Goal: Task Accomplishment & Management: Complete application form

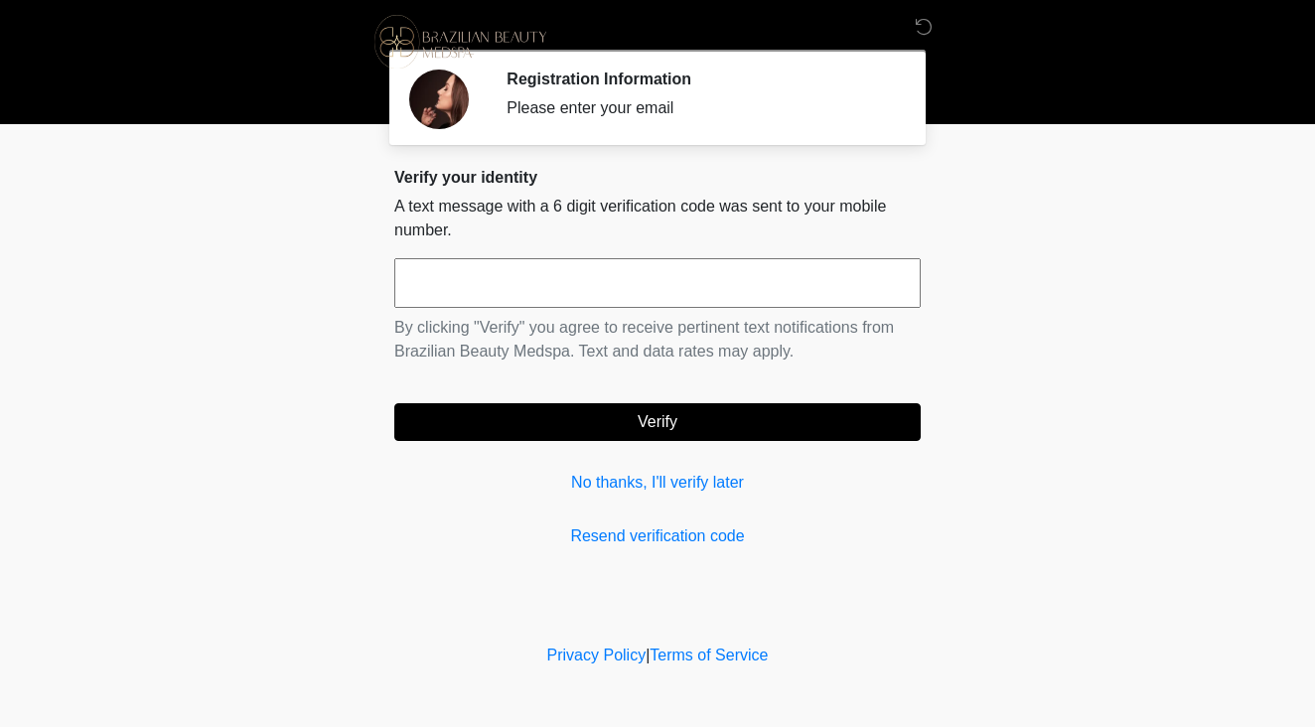
click at [808, 281] on input "text" at bounding box center [657, 283] width 527 height 50
type input "******"
click at [773, 420] on button "Verify" at bounding box center [657, 422] width 527 height 38
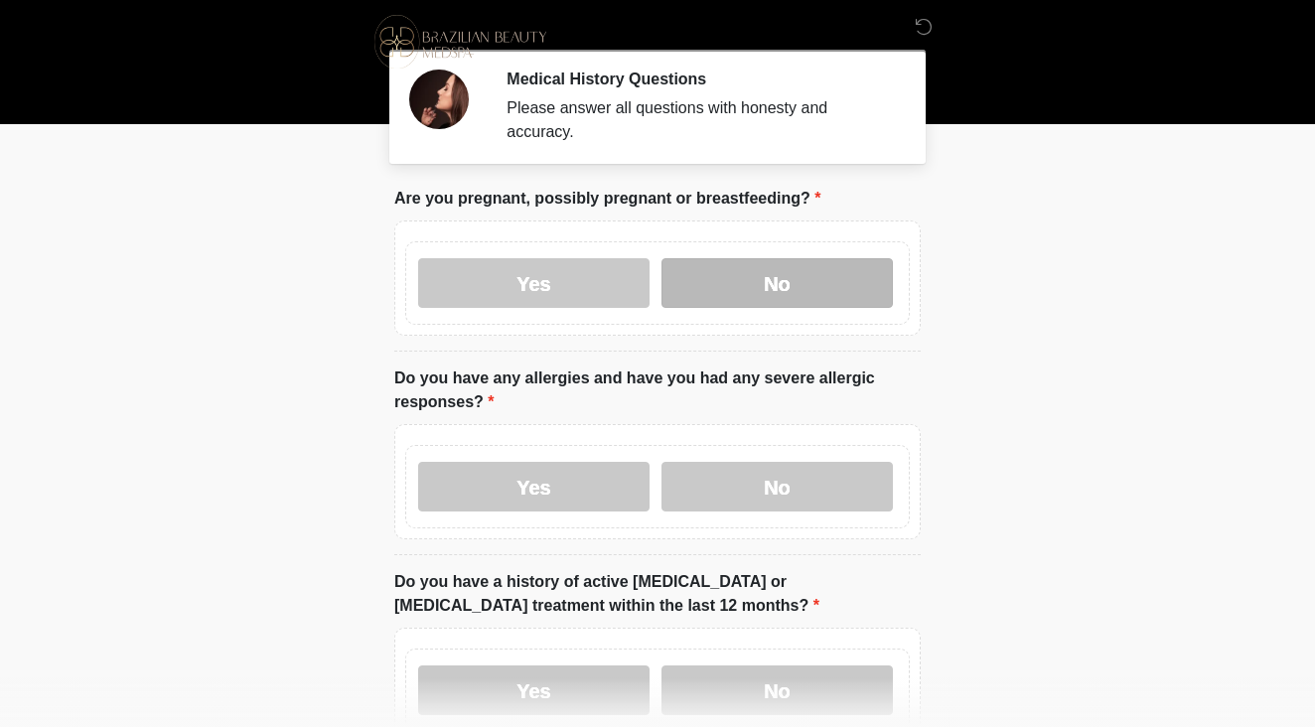
click at [820, 273] on label "No" at bounding box center [777, 283] width 231 height 50
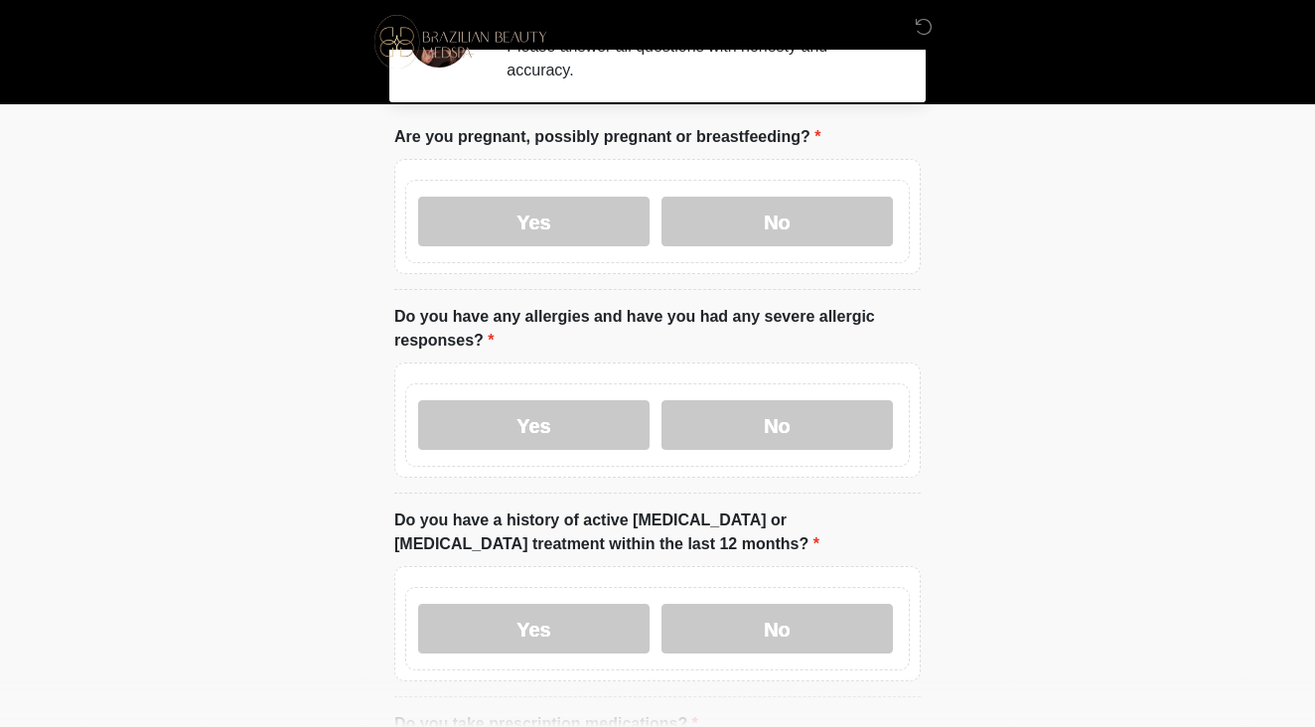
scroll to position [91, 0]
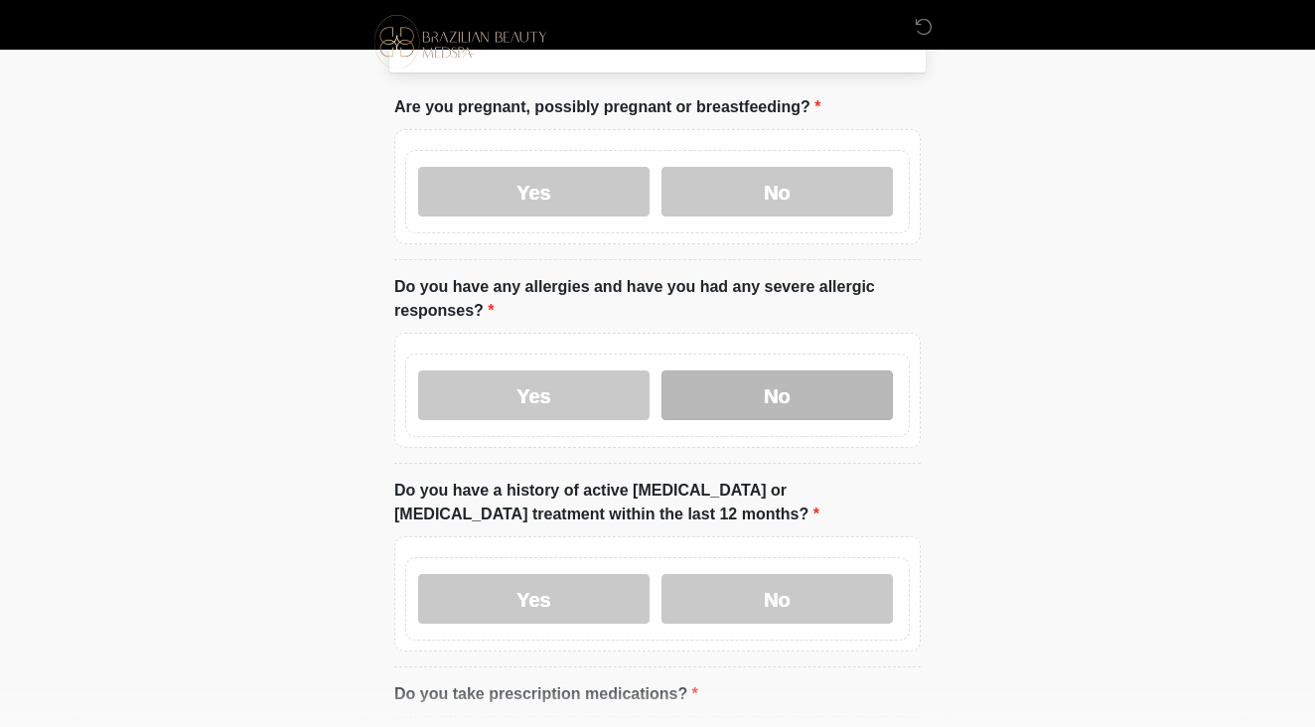
click at [821, 391] on label "No" at bounding box center [777, 396] width 231 height 50
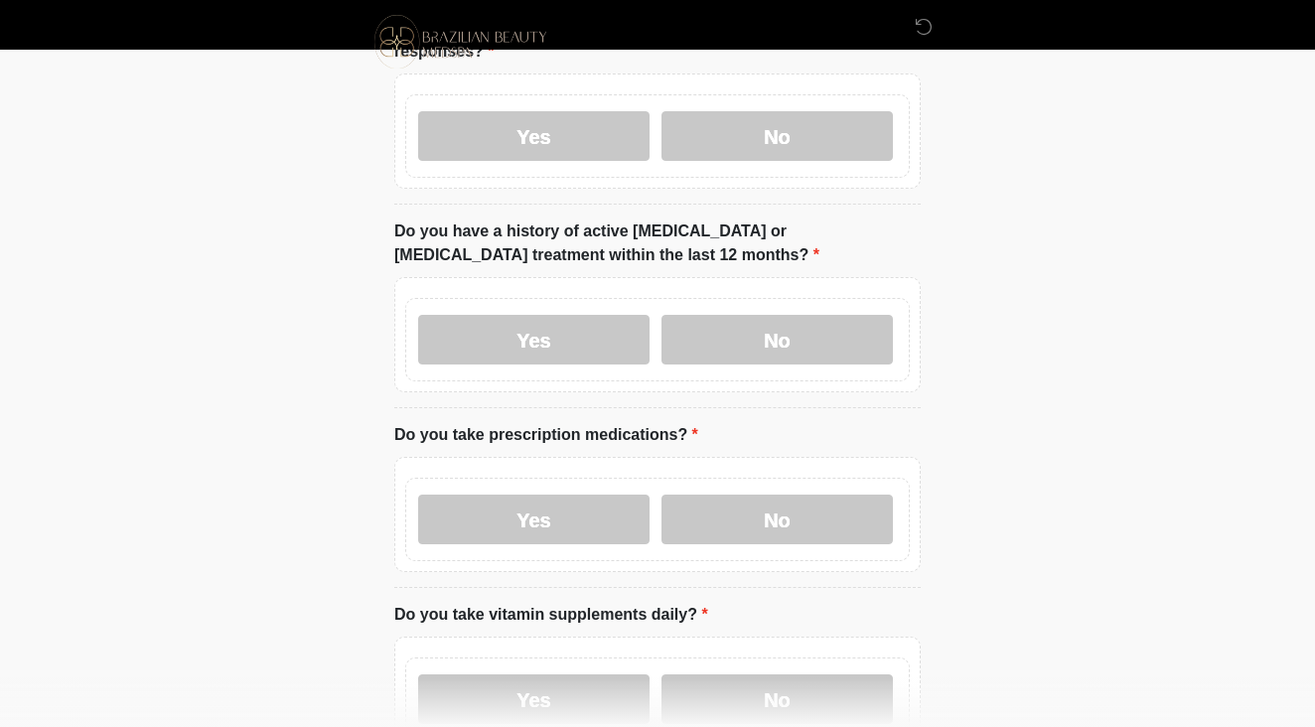
scroll to position [366, 0]
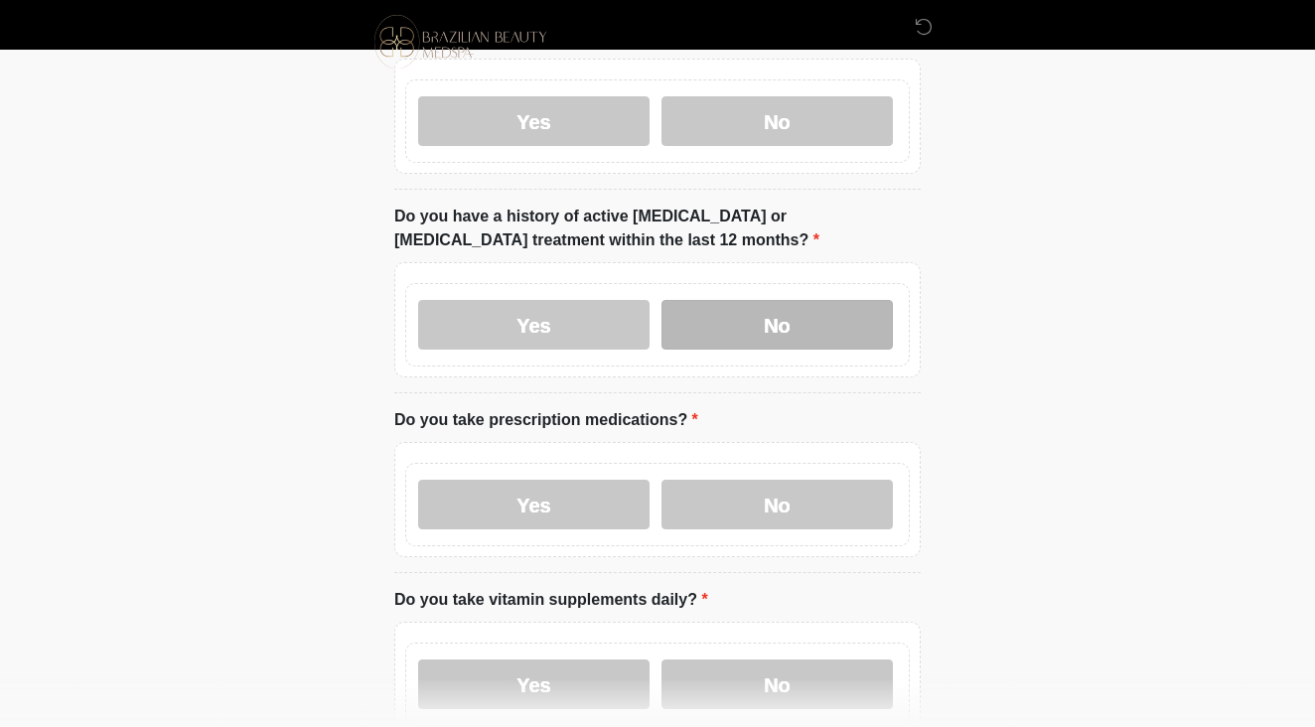
drag, startPoint x: 838, startPoint y: 356, endPoint x: 834, endPoint y: 339, distance: 17.3
click at [839, 354] on div "Yes No" at bounding box center [657, 324] width 505 height 83
click at [833, 328] on label "No" at bounding box center [777, 325] width 231 height 50
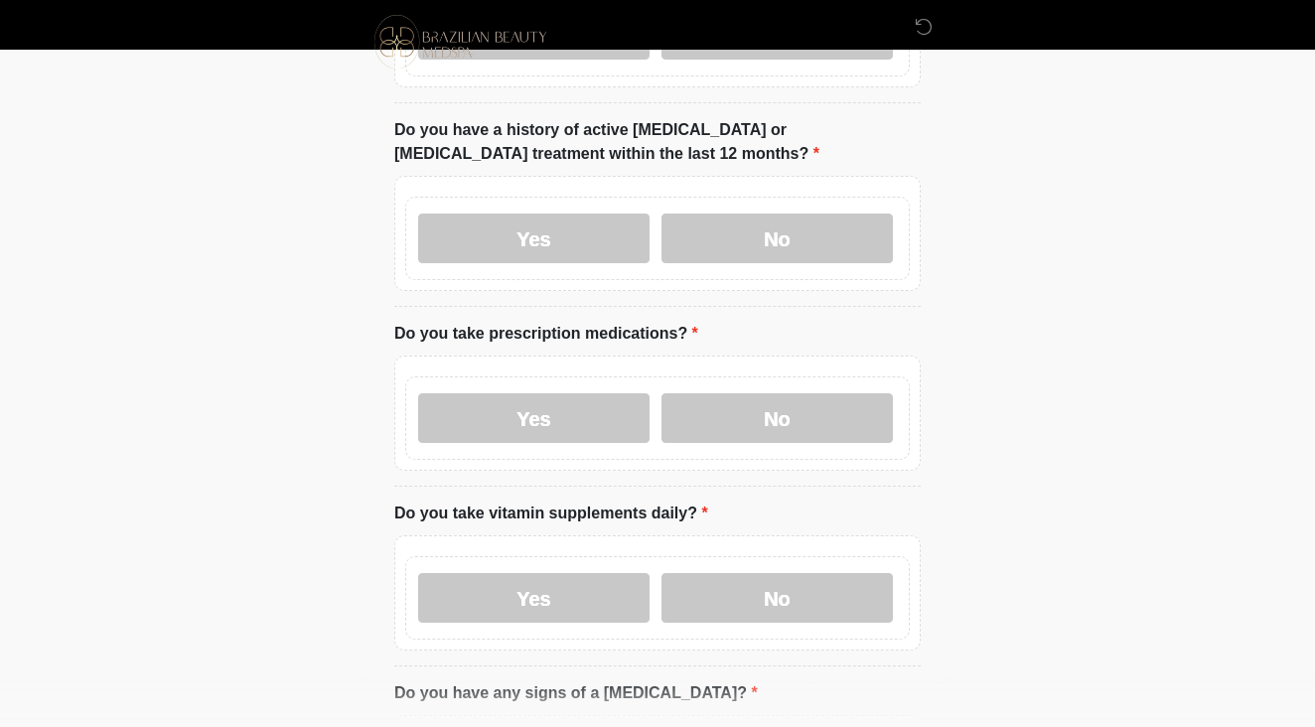
scroll to position [466, 0]
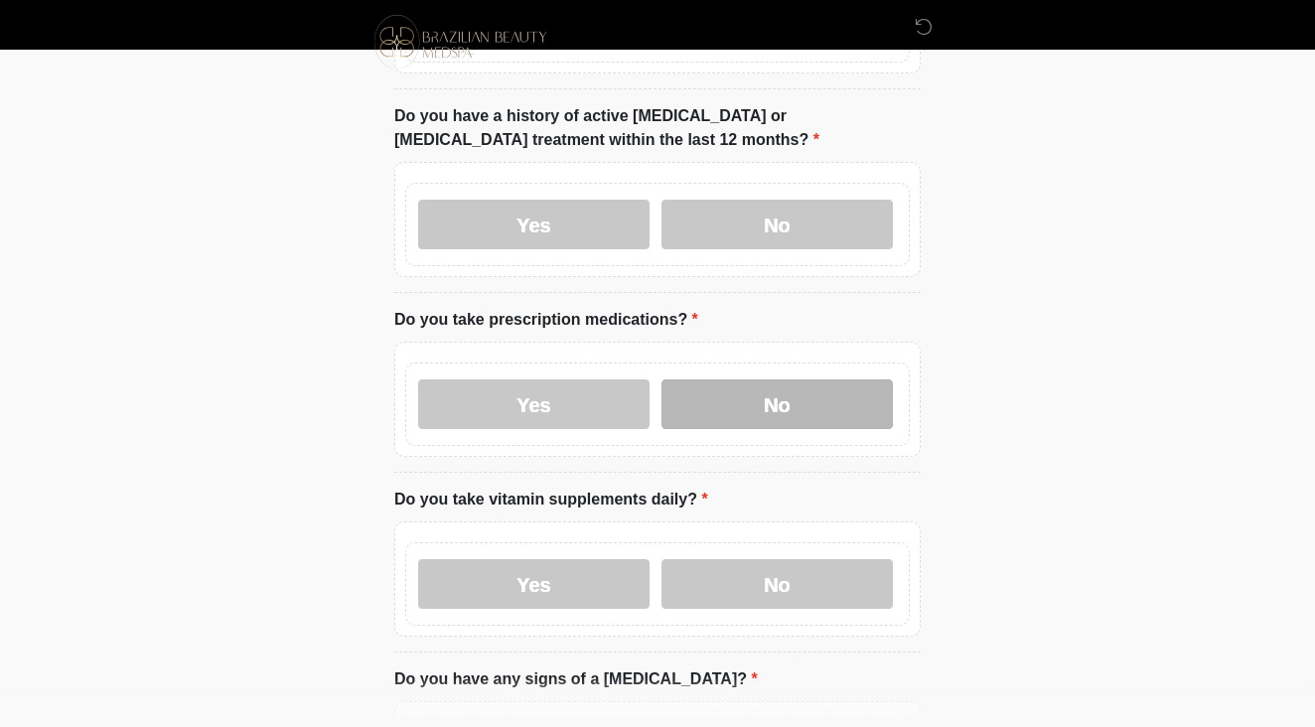
click at [833, 413] on label "No" at bounding box center [777, 404] width 231 height 50
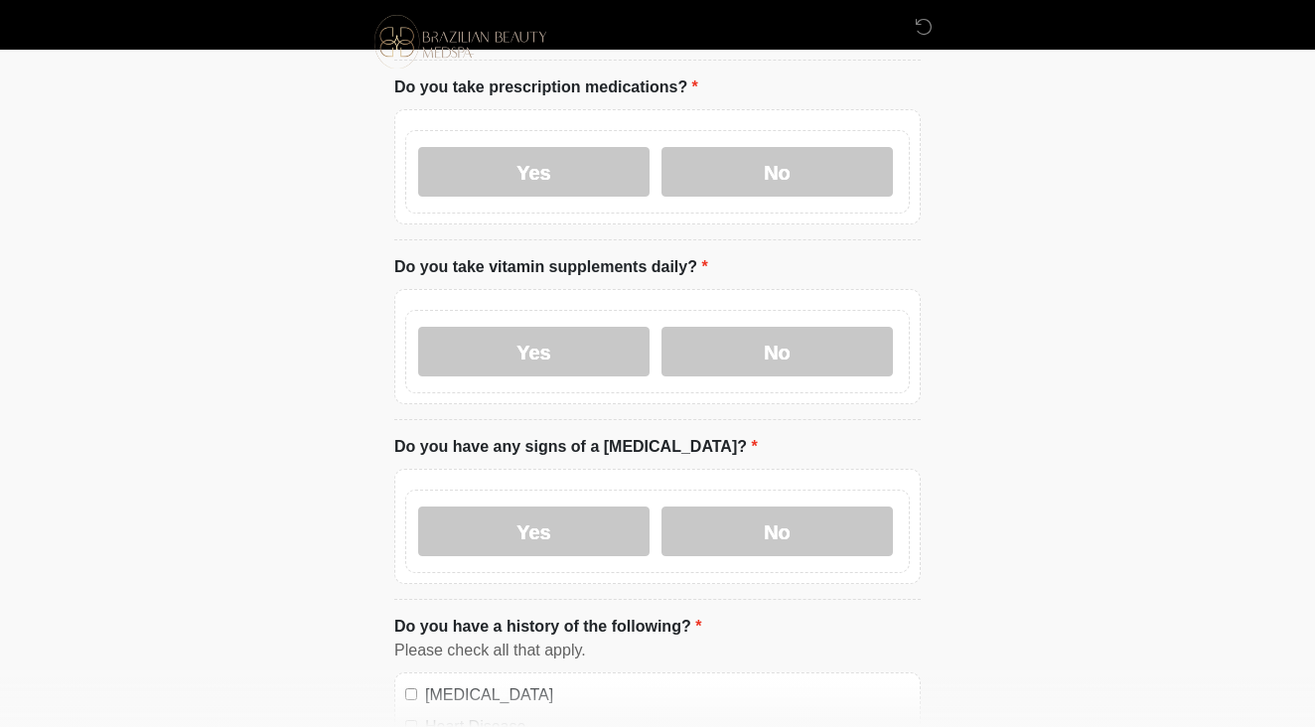
scroll to position [698, 0]
click at [599, 328] on label "Yes" at bounding box center [533, 352] width 231 height 50
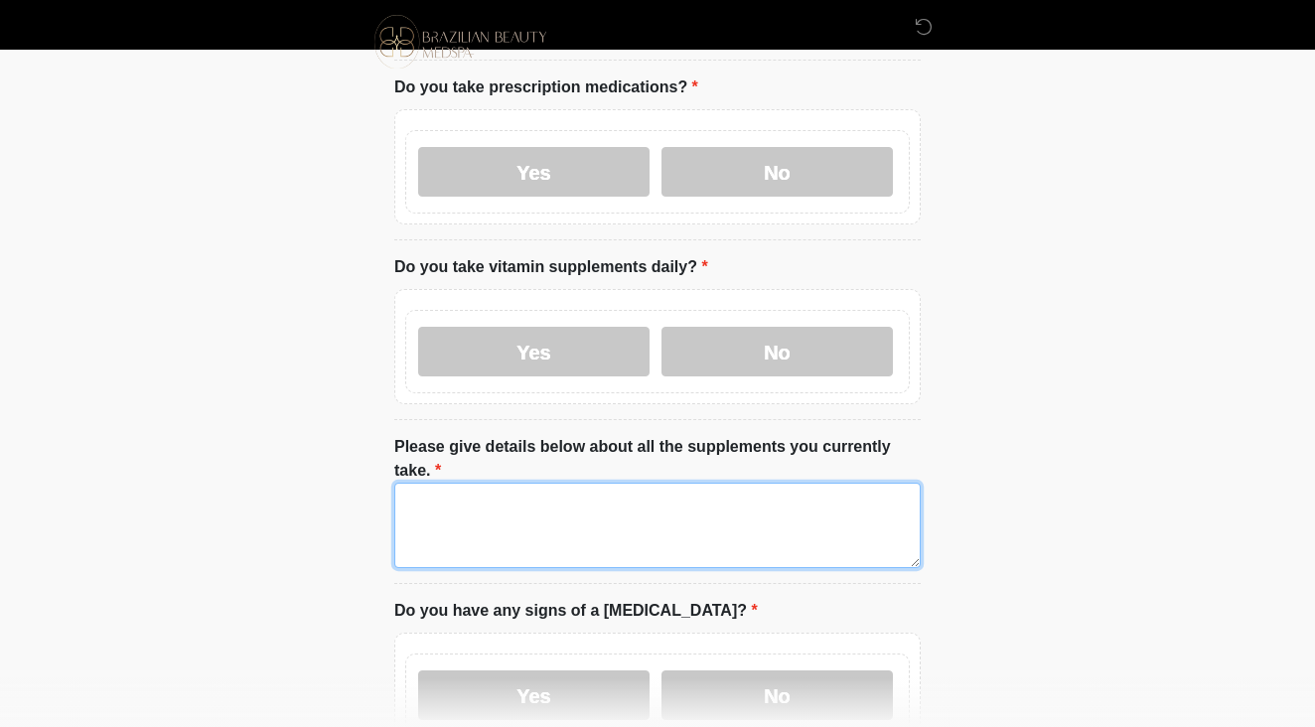
click at [632, 518] on textarea "Please give details below about all the supplements you currently take." at bounding box center [657, 525] width 527 height 85
type textarea "***"
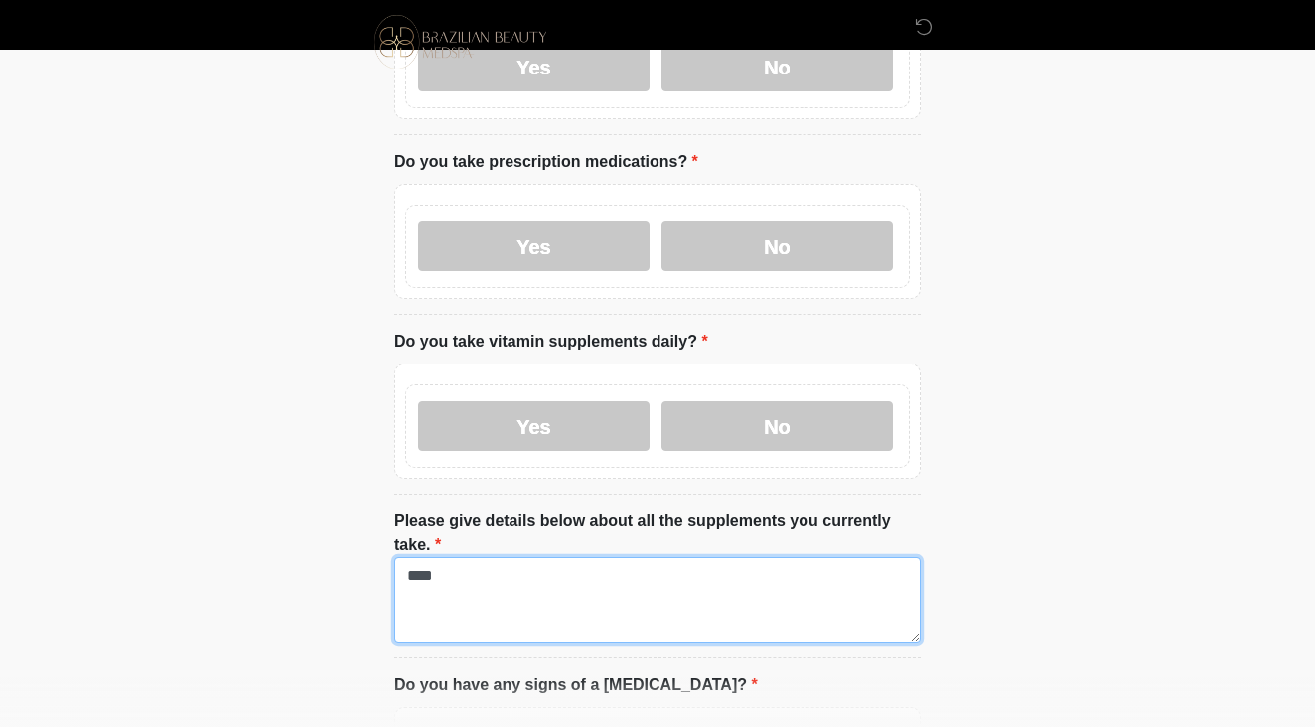
scroll to position [616, 0]
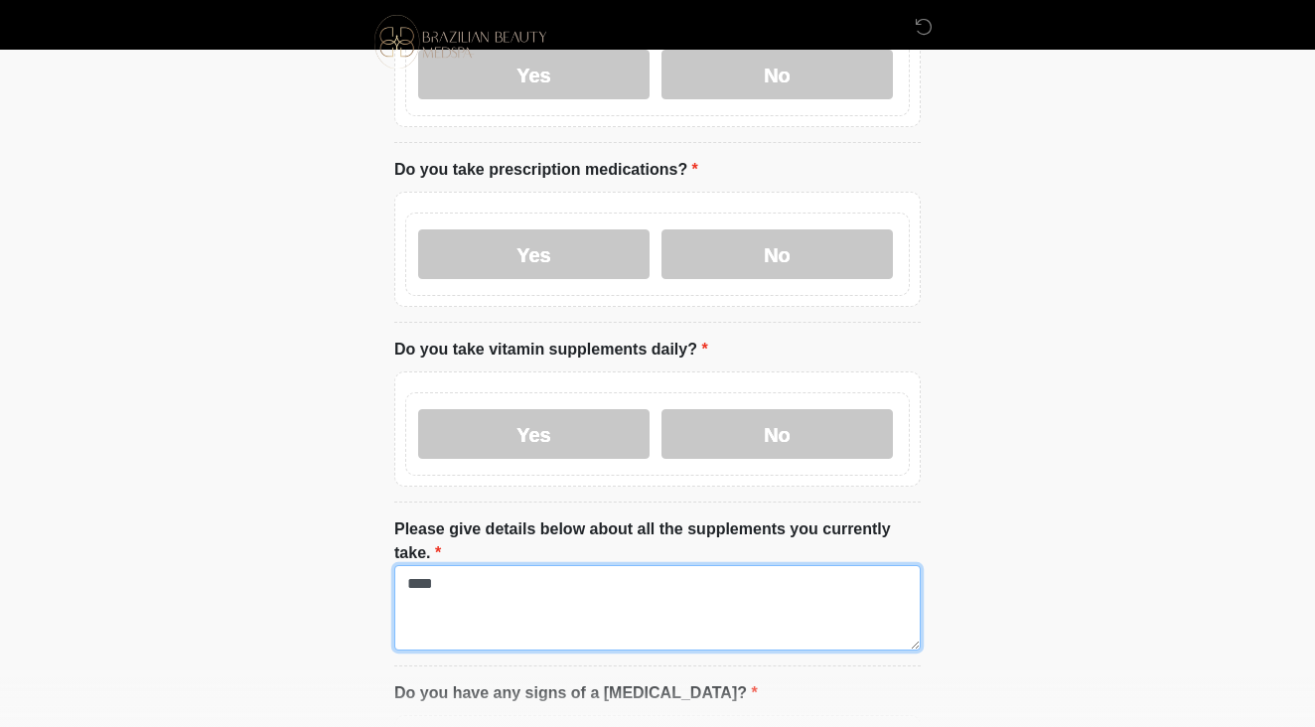
drag, startPoint x: 510, startPoint y: 582, endPoint x: 399, endPoint y: 536, distance: 119.4
type textarea "*"
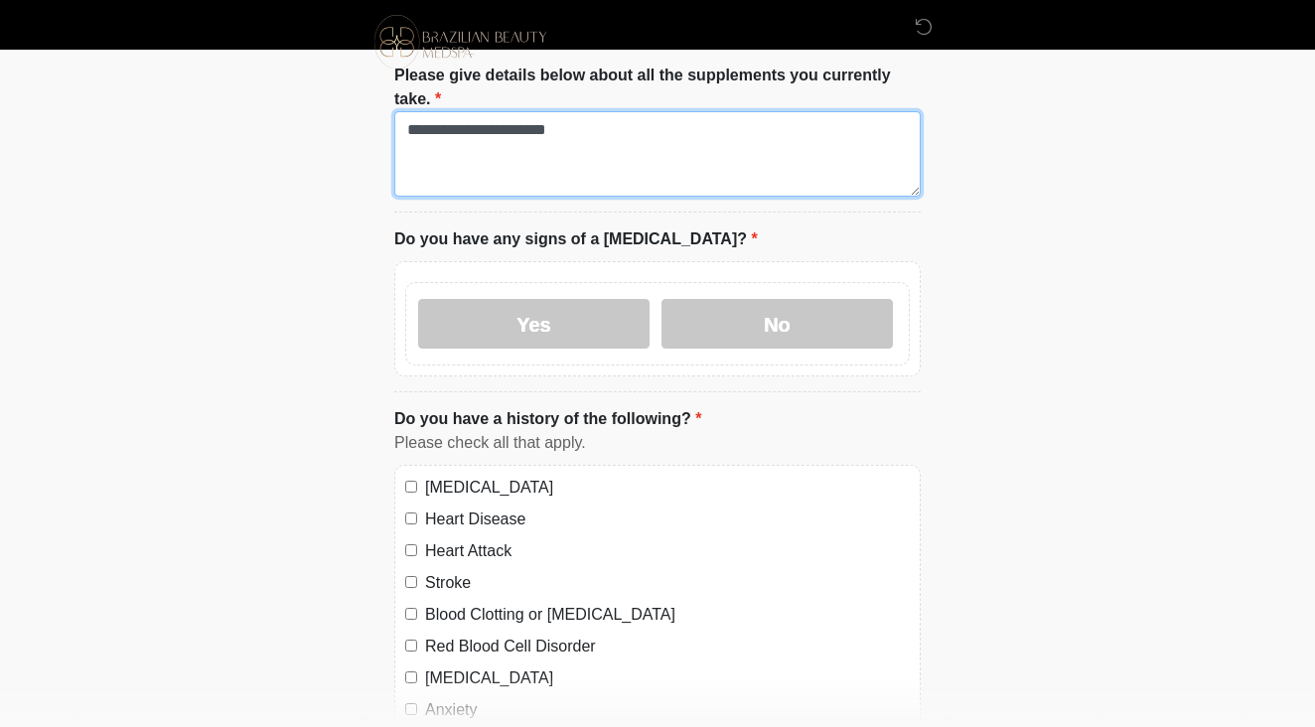
scroll to position [1090, 0]
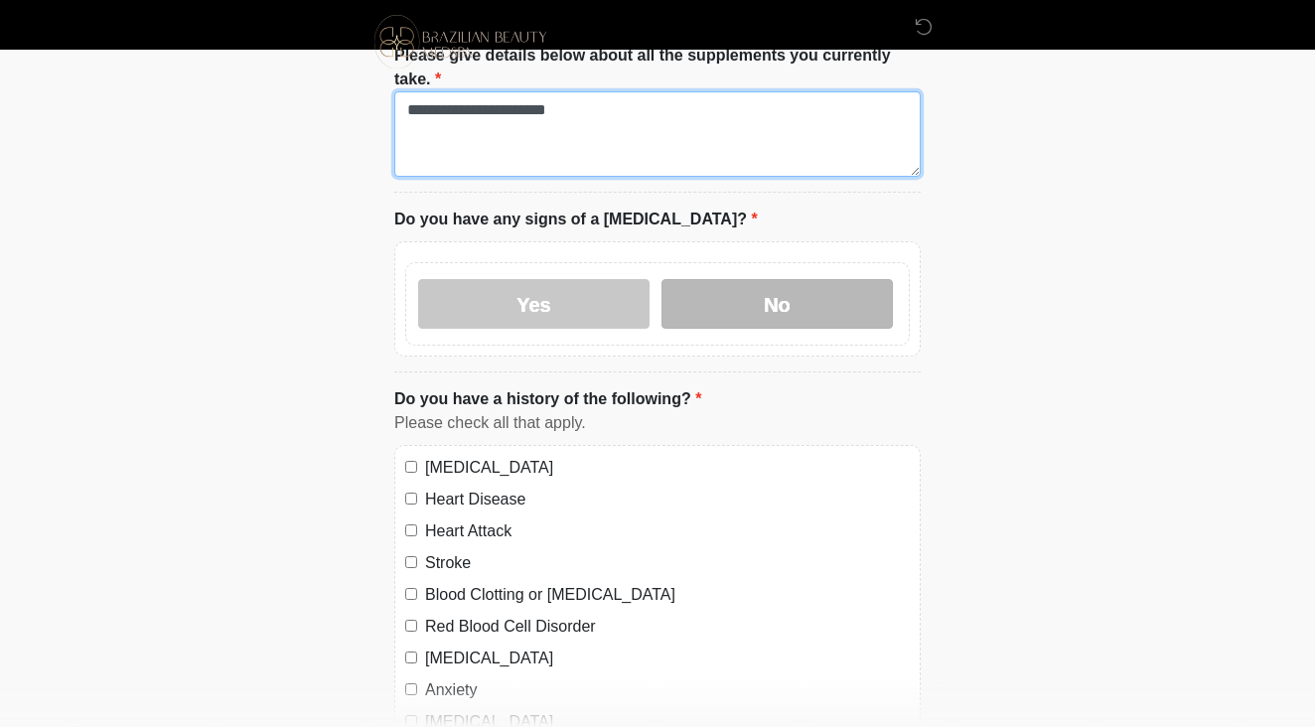
type textarea "**********"
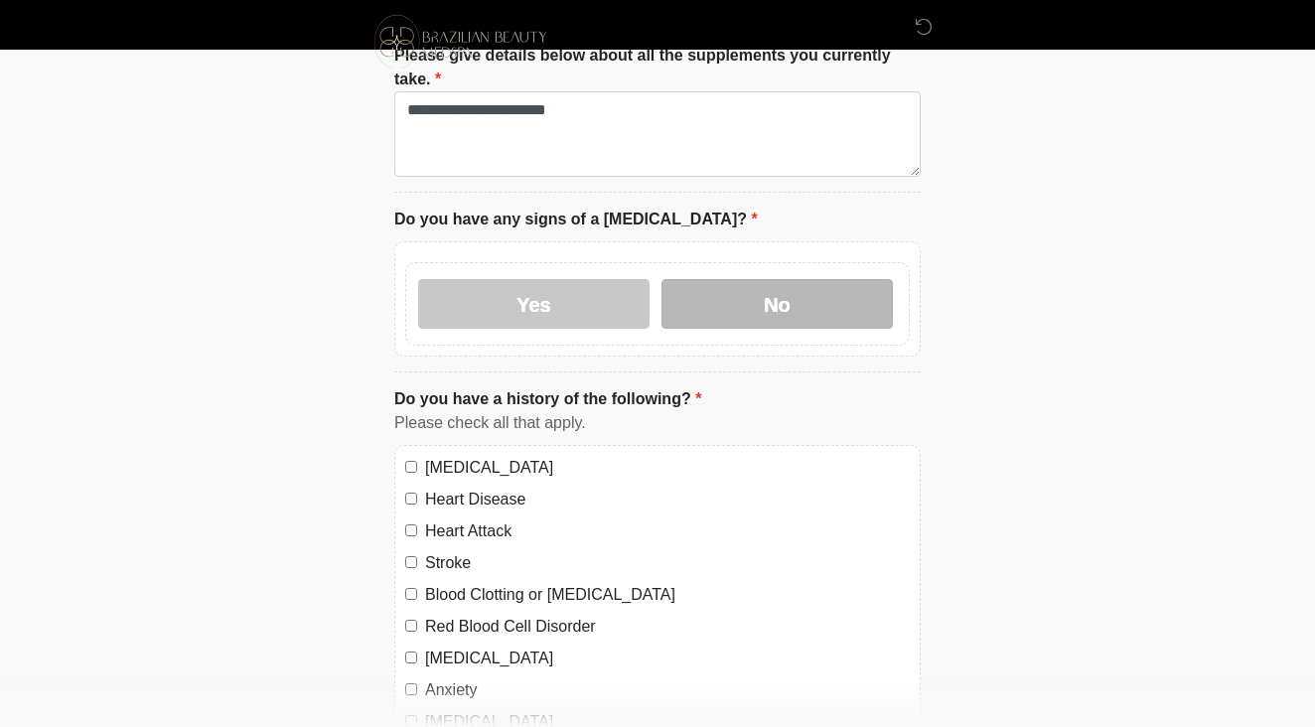
click at [742, 300] on label "No" at bounding box center [777, 304] width 231 height 50
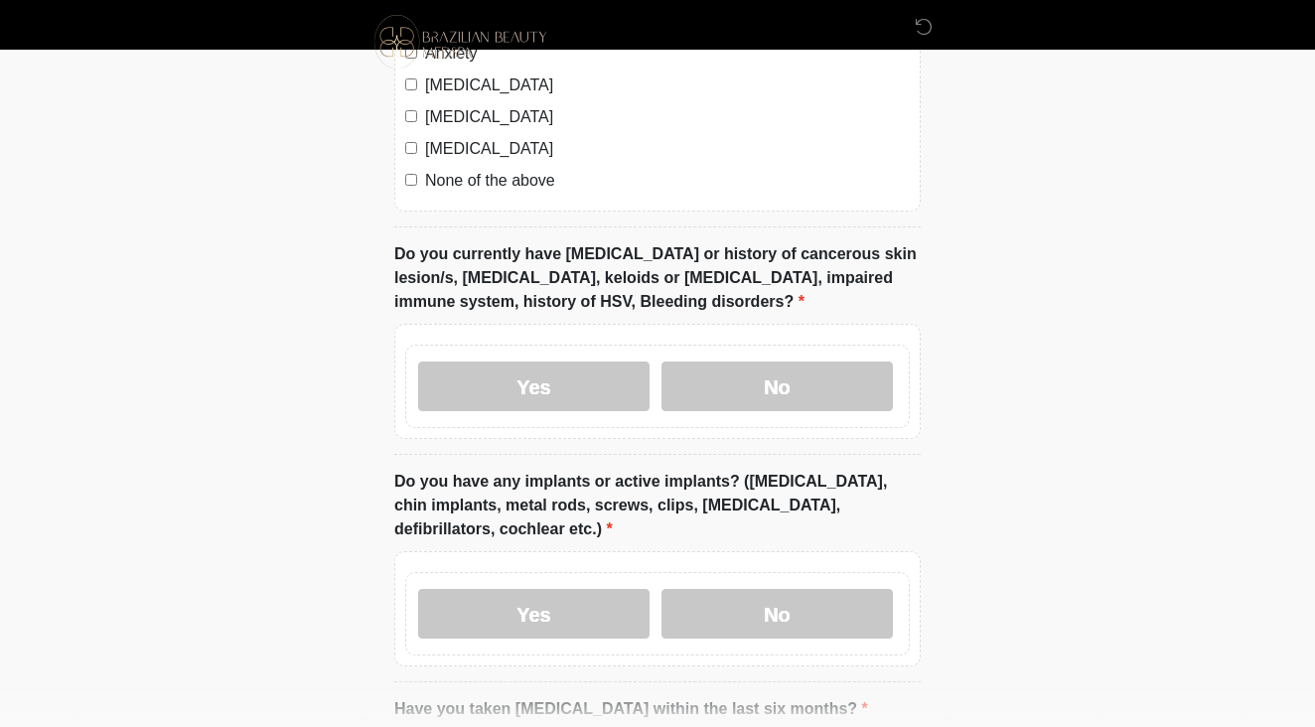
scroll to position [1736, 0]
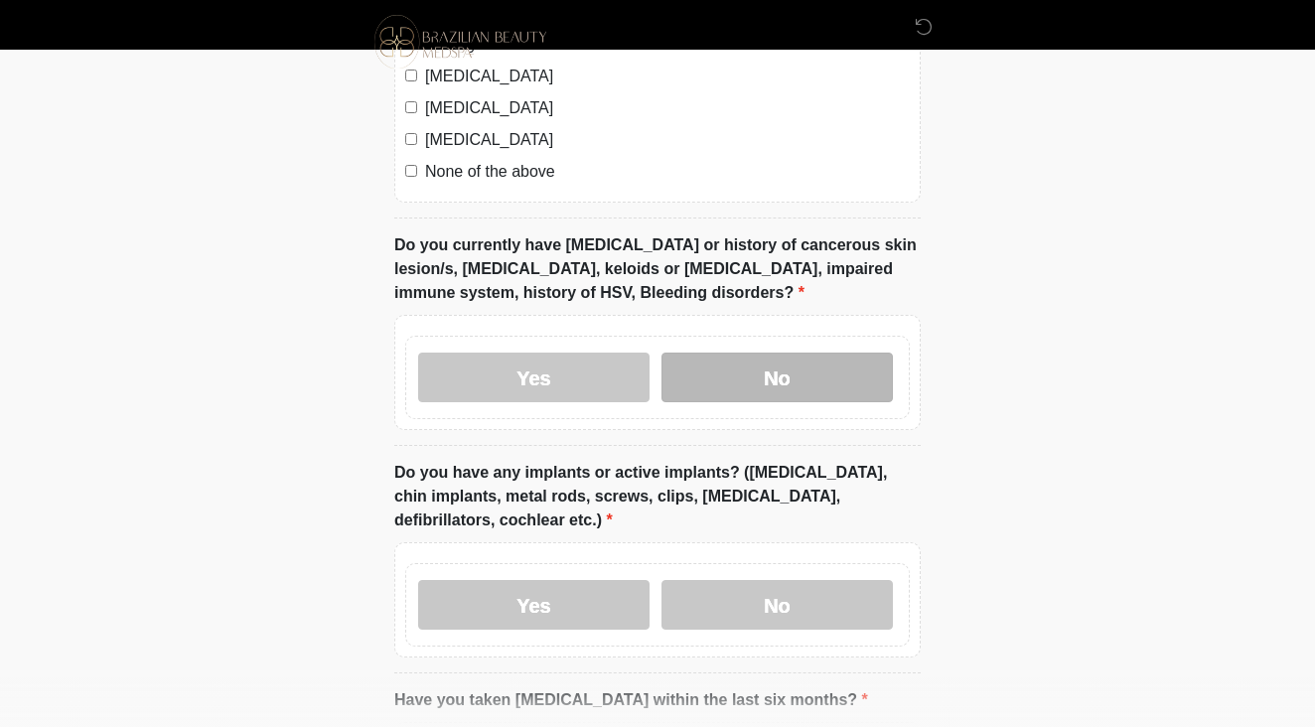
click at [783, 369] on label "No" at bounding box center [777, 378] width 231 height 50
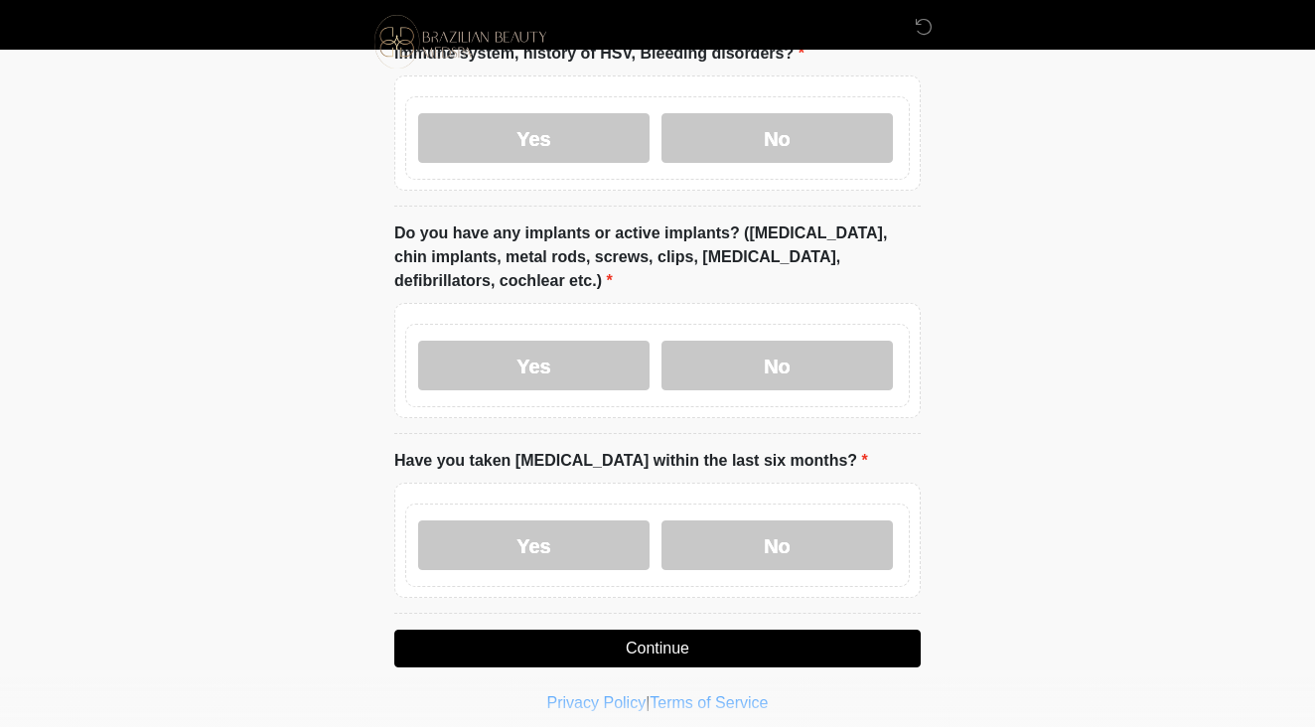
scroll to position [1977, 0]
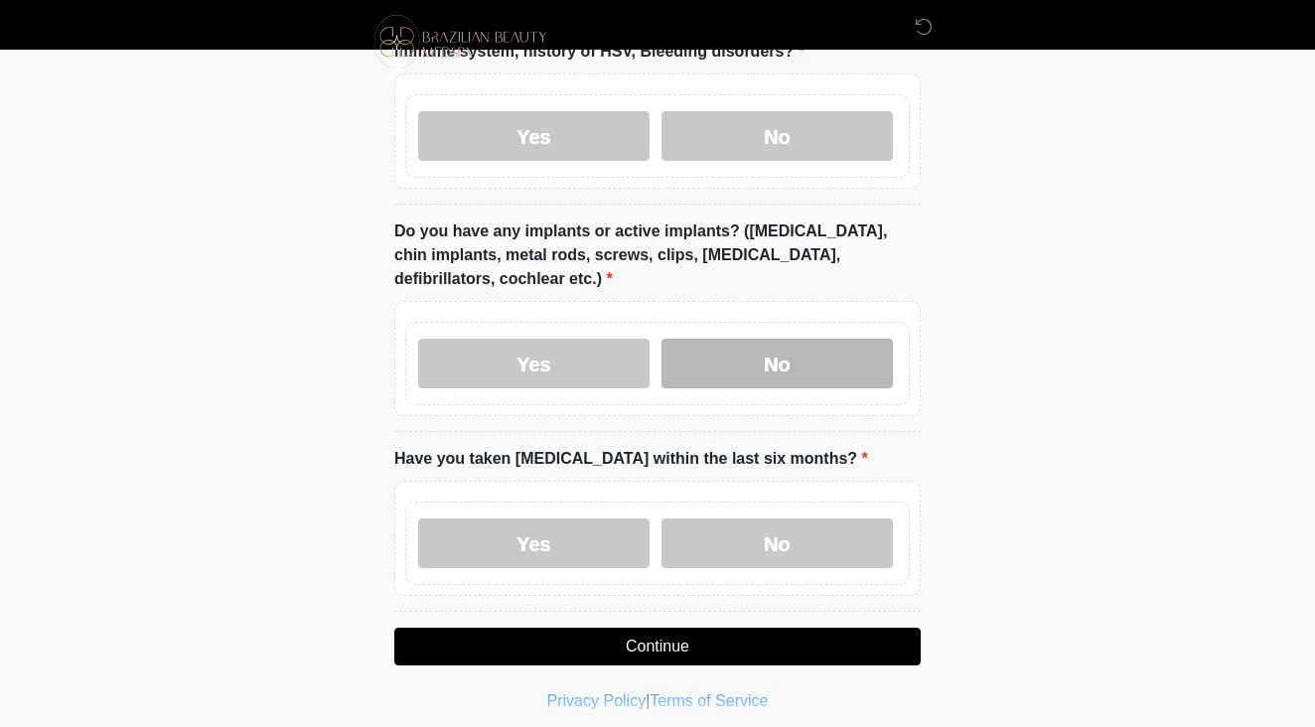
click at [786, 355] on label "No" at bounding box center [777, 364] width 231 height 50
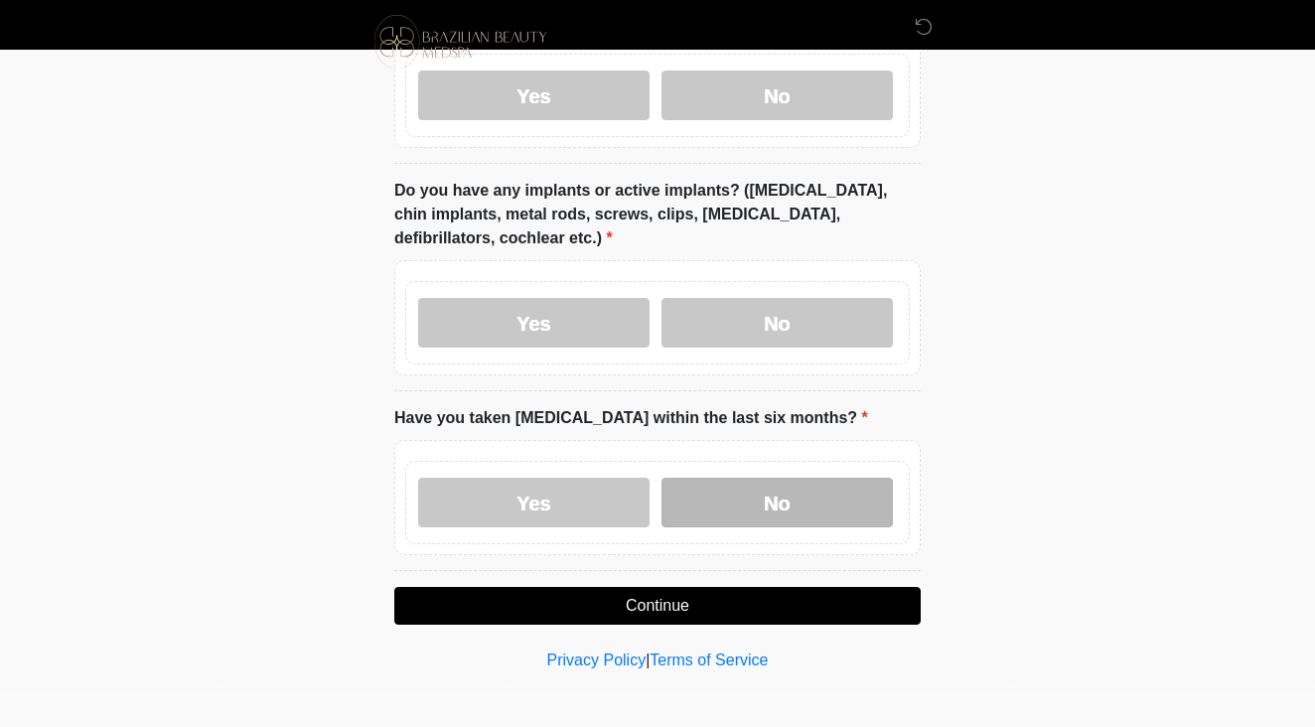
scroll to position [2013, 0]
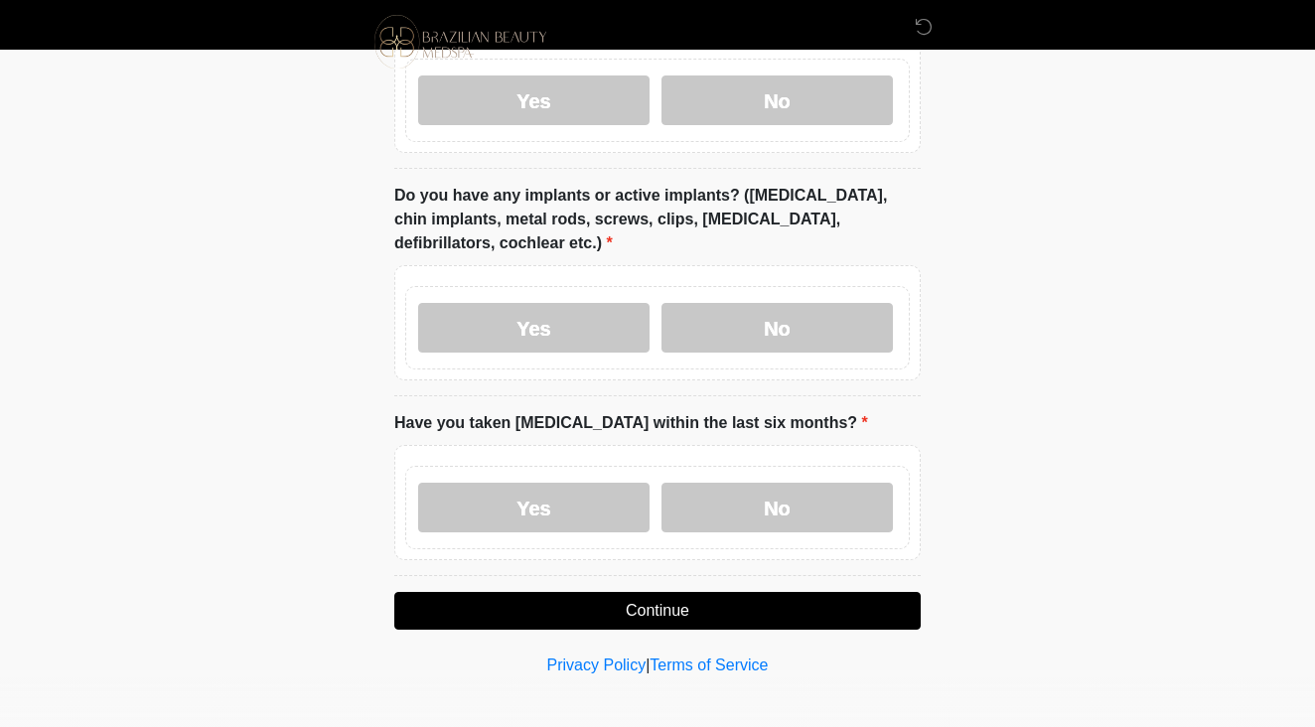
click at [805, 471] on div "Yes No" at bounding box center [657, 507] width 505 height 83
click at [814, 473] on div "Yes No" at bounding box center [657, 507] width 505 height 83
click at [812, 490] on label "No" at bounding box center [777, 508] width 231 height 50
click at [753, 609] on button "Continue" at bounding box center [657, 611] width 527 height 38
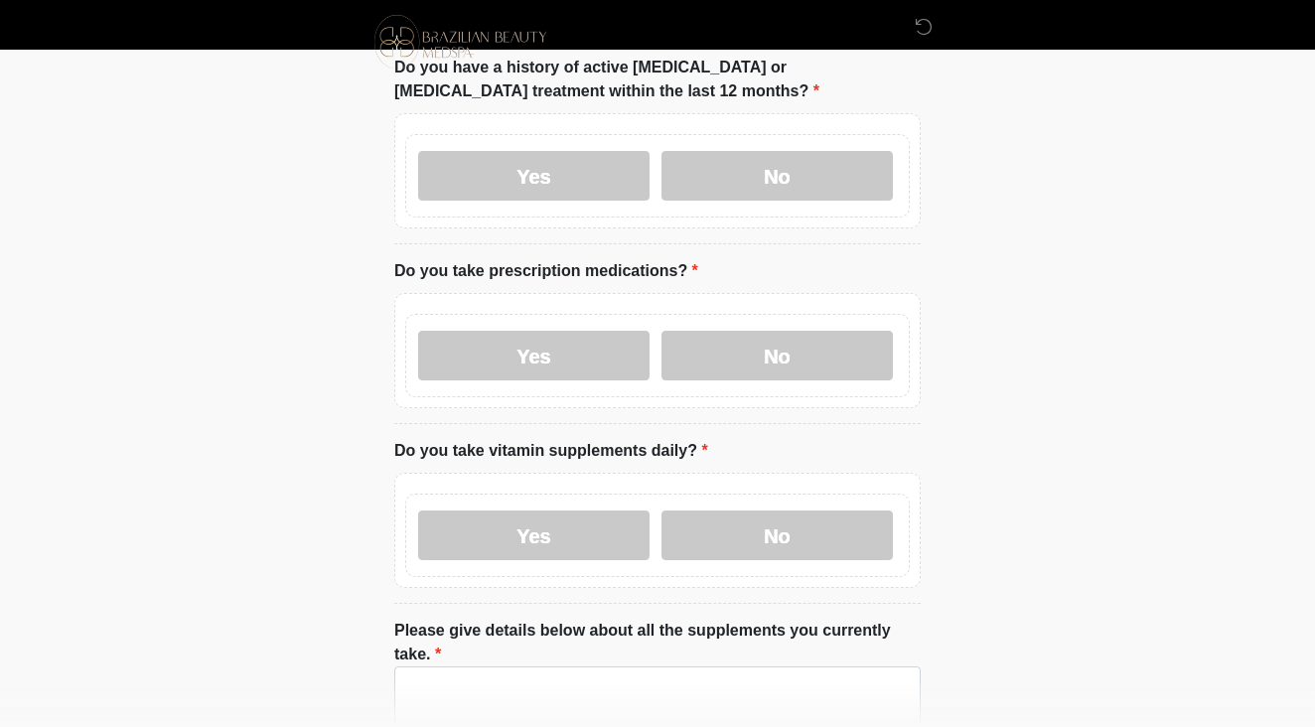
scroll to position [0, 0]
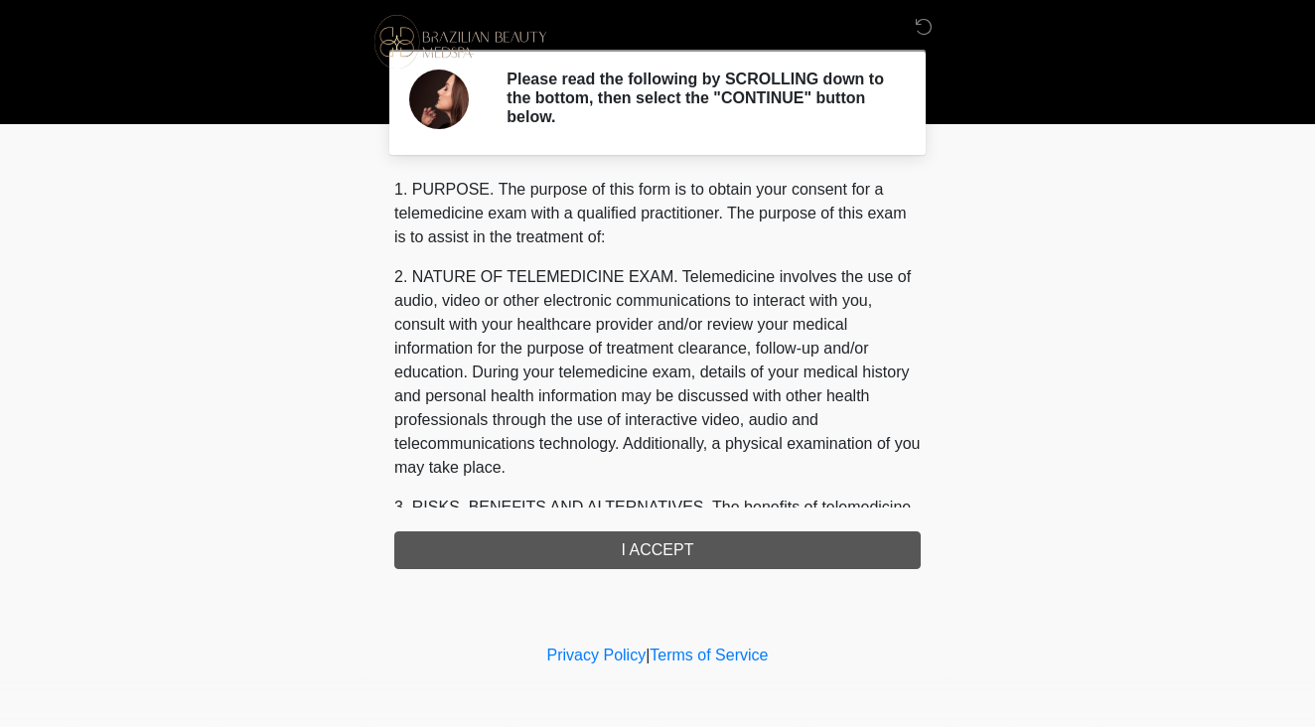
click at [729, 555] on div "1. PURPOSE. The purpose of this form is to obtain your consent for a telemedici…" at bounding box center [657, 373] width 527 height 391
click at [705, 553] on div "1. PURPOSE. The purpose of this form is to obtain your consent for a telemedici…" at bounding box center [657, 373] width 527 height 391
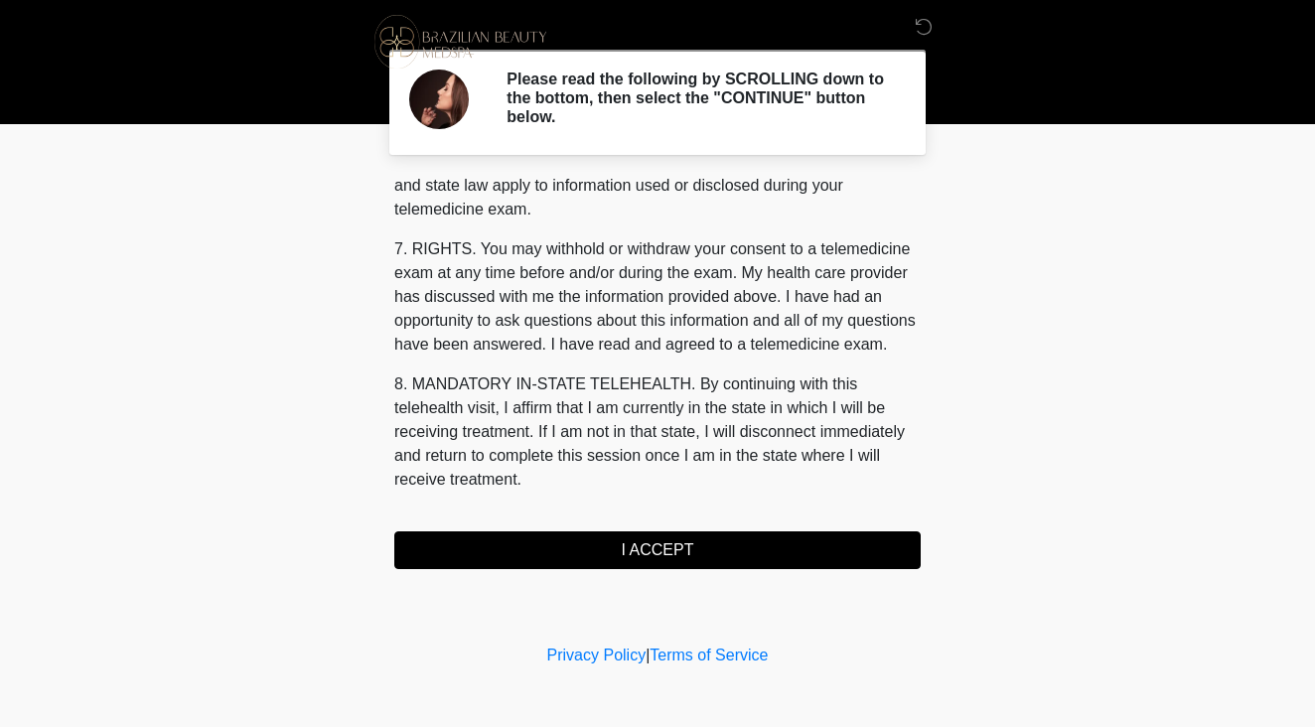
click at [634, 553] on button "I ACCEPT" at bounding box center [657, 550] width 527 height 38
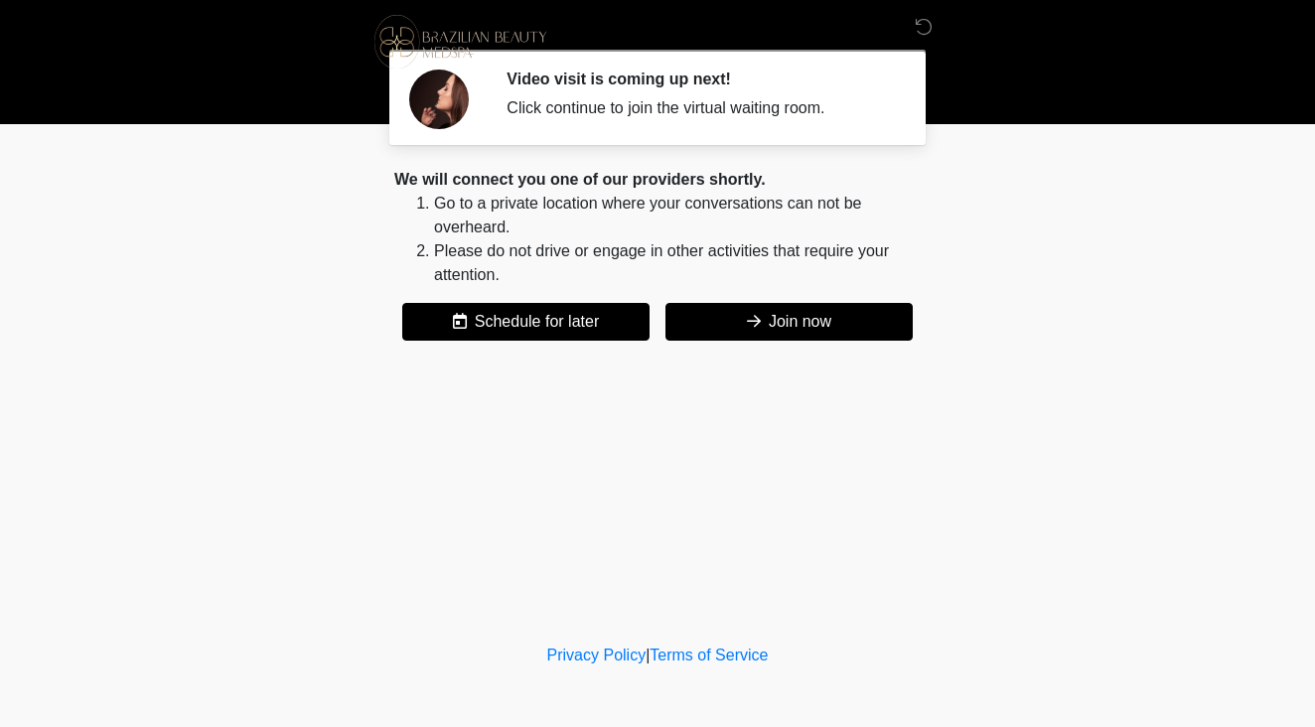
click at [805, 318] on button "Join now" at bounding box center [789, 322] width 247 height 38
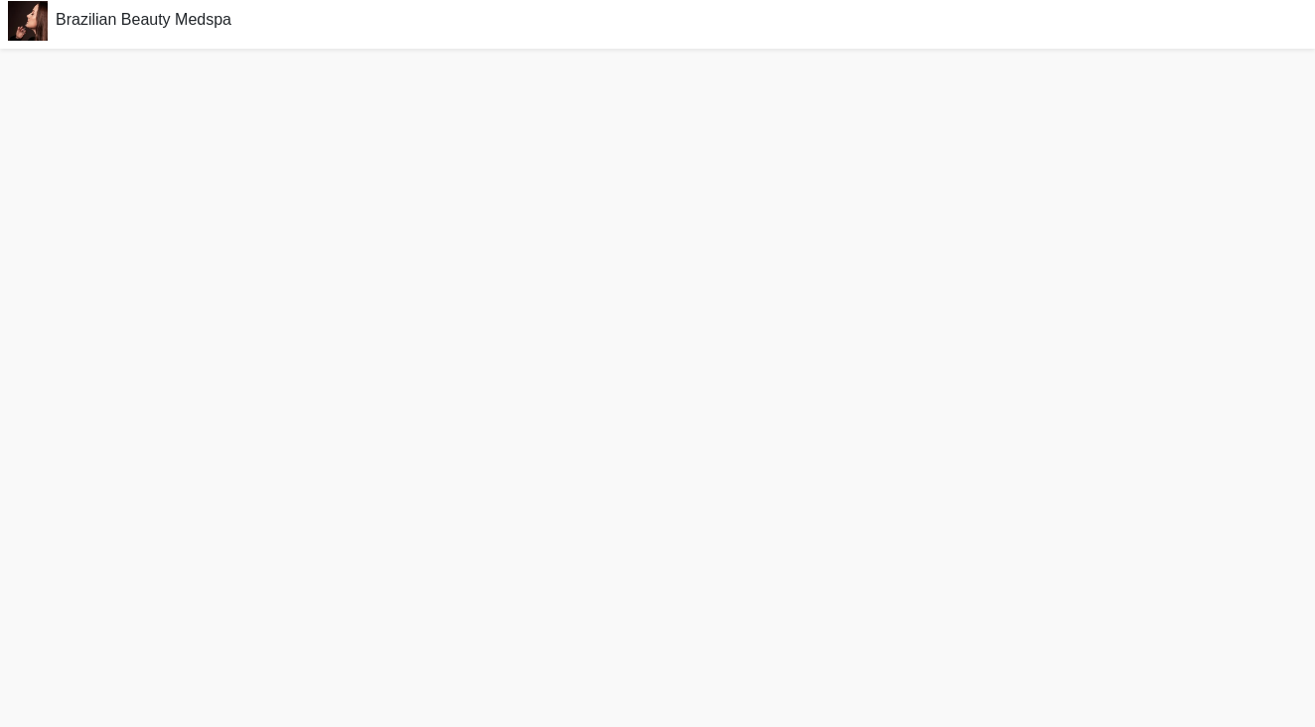
scroll to position [6, 0]
